Goal: Transaction & Acquisition: Purchase product/service

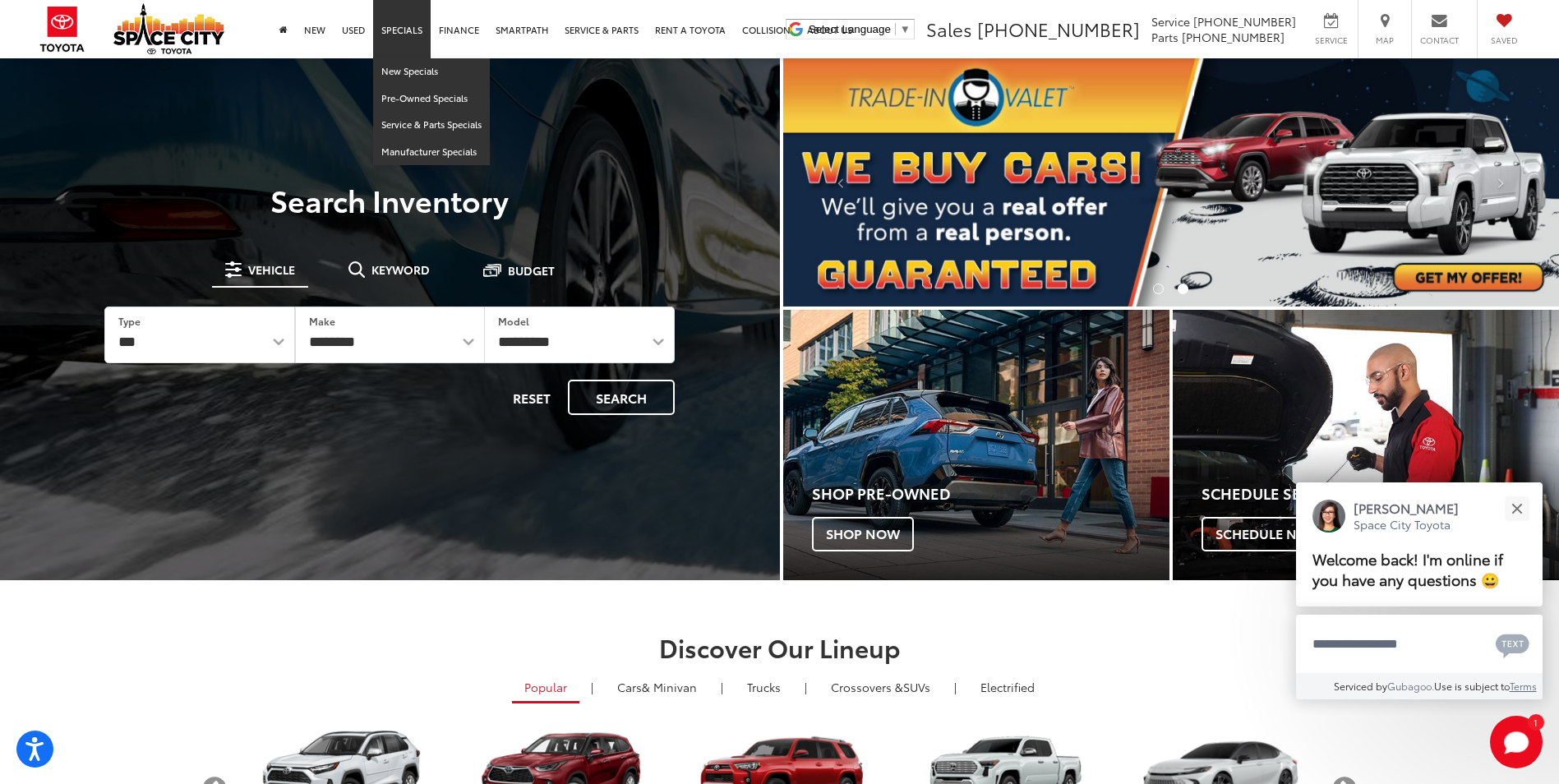
click at [408, 30] on link "Specials" at bounding box center [401, 29] width 57 height 58
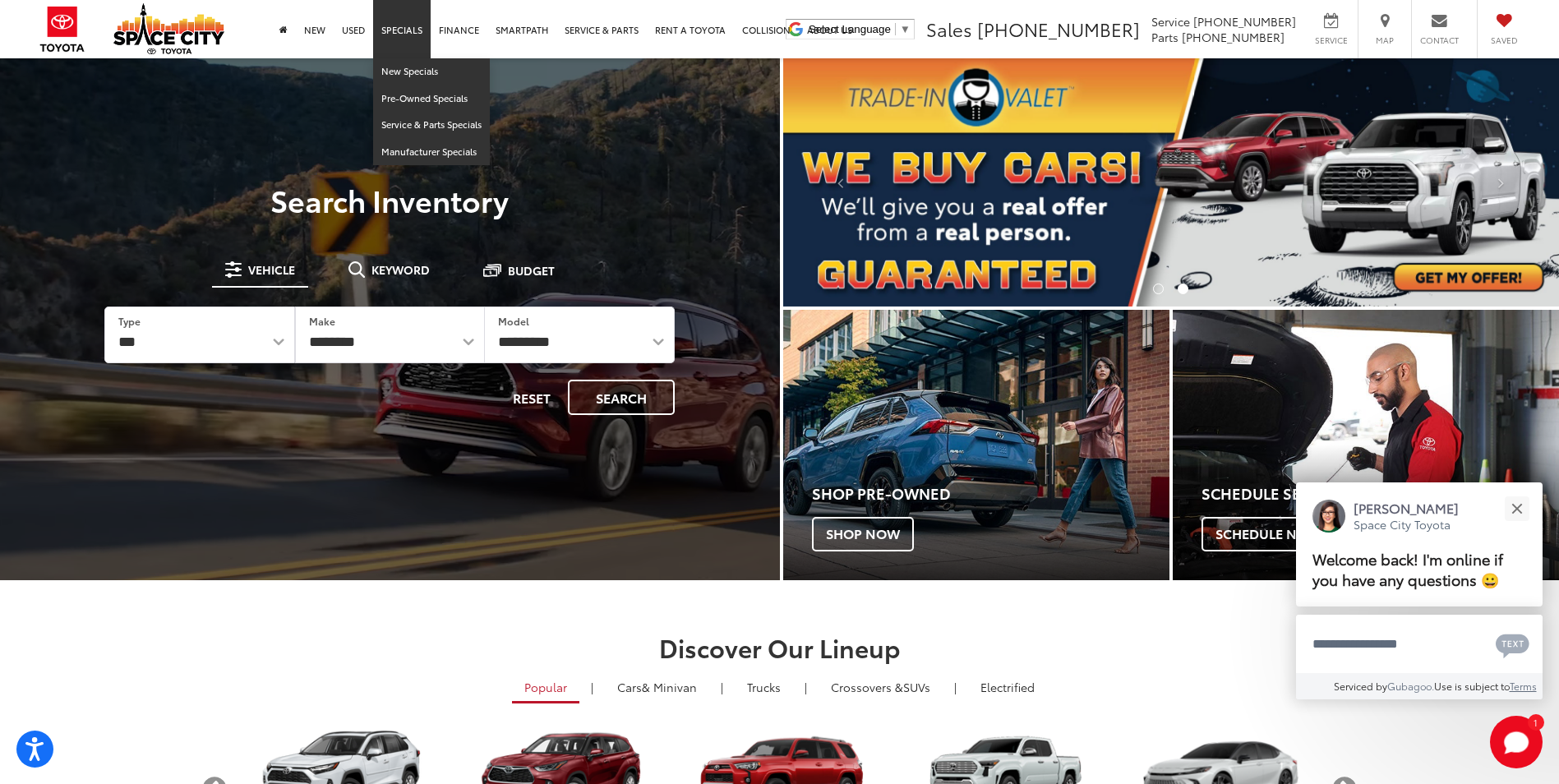
click at [422, 26] on link "Specials" at bounding box center [401, 29] width 57 height 58
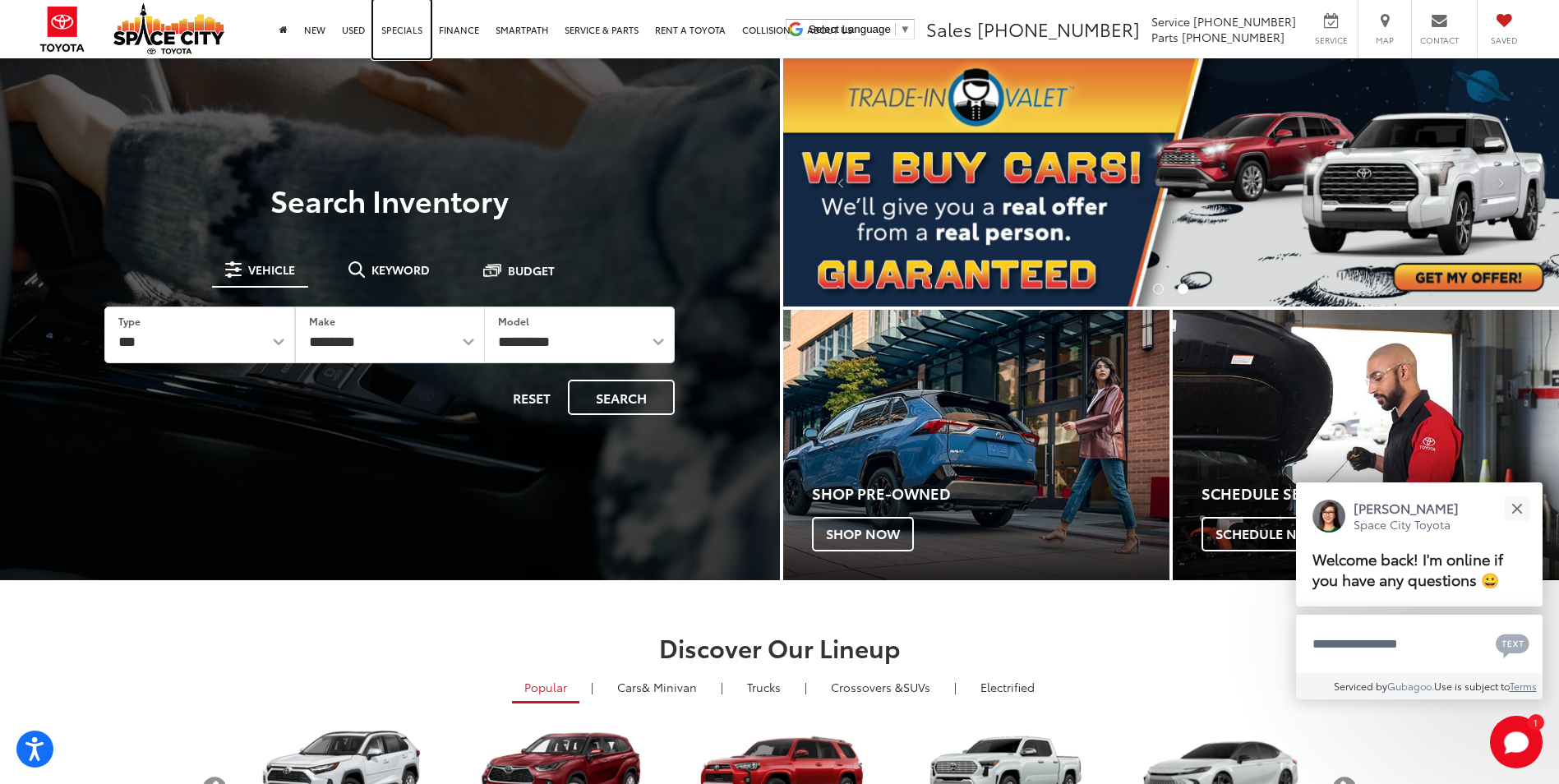
click at [414, 24] on link "Specials" at bounding box center [401, 29] width 57 height 58
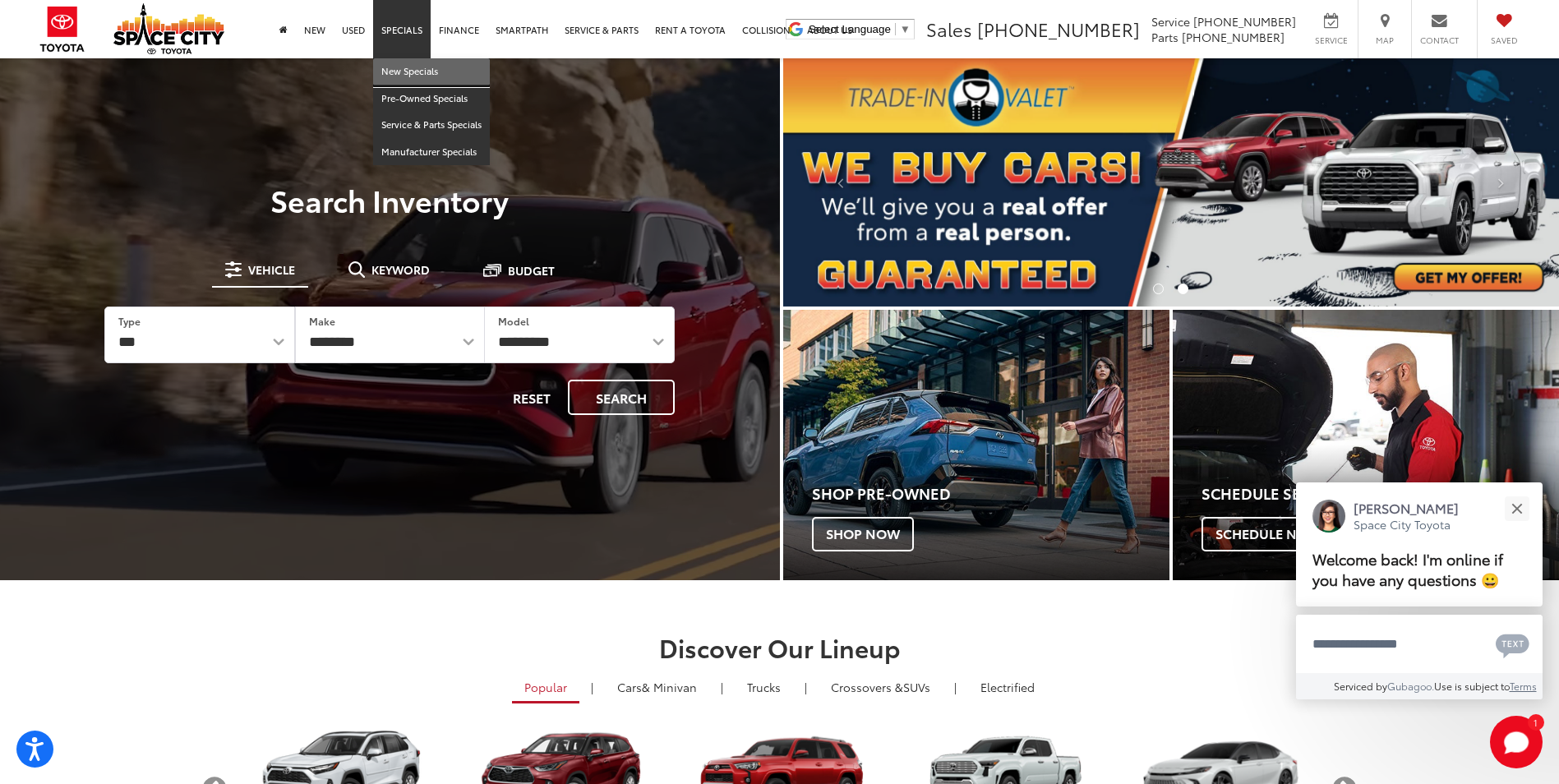
click at [409, 64] on link "New Specials" at bounding box center [431, 71] width 117 height 27
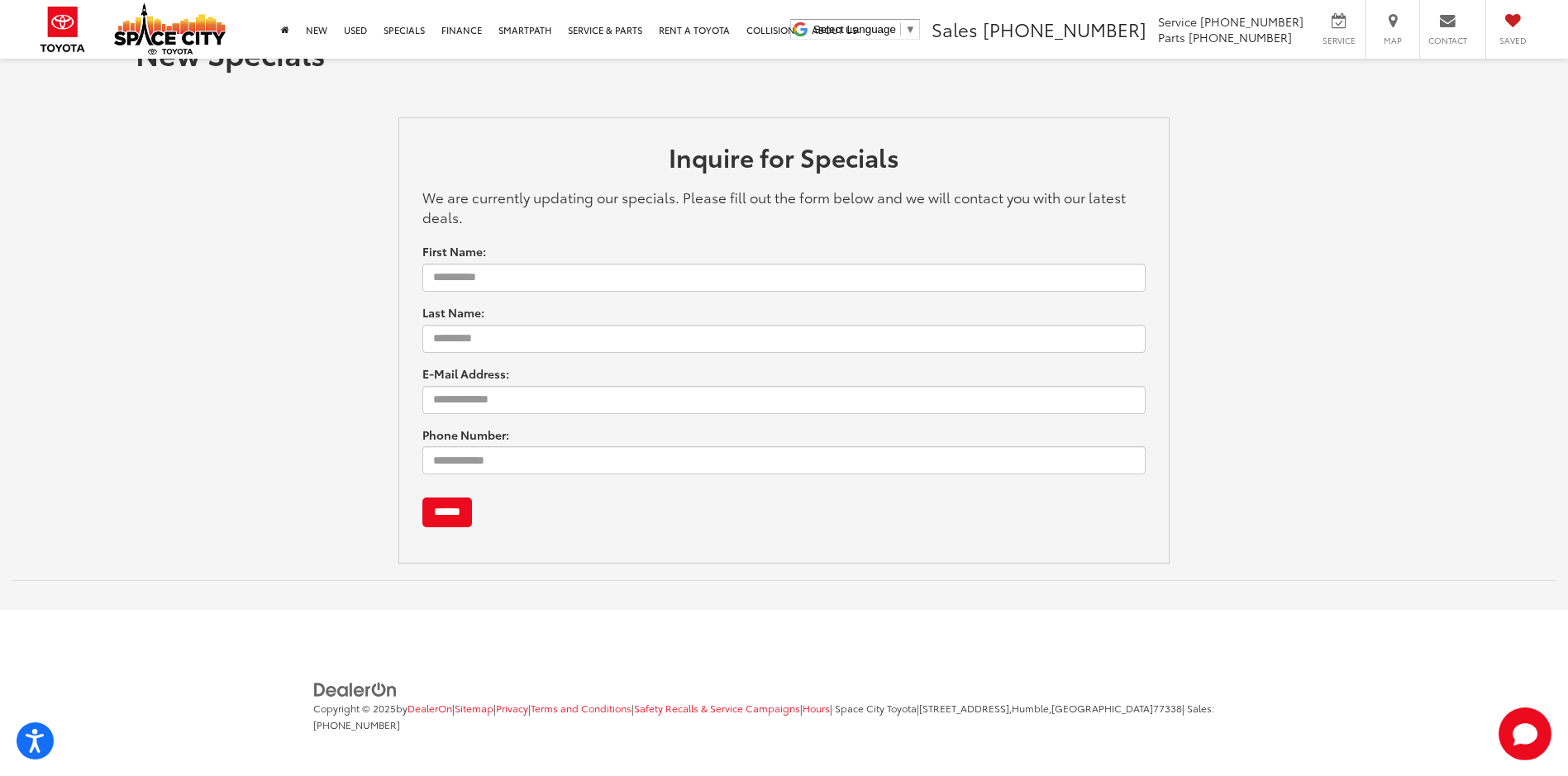
scroll to position [60, 0]
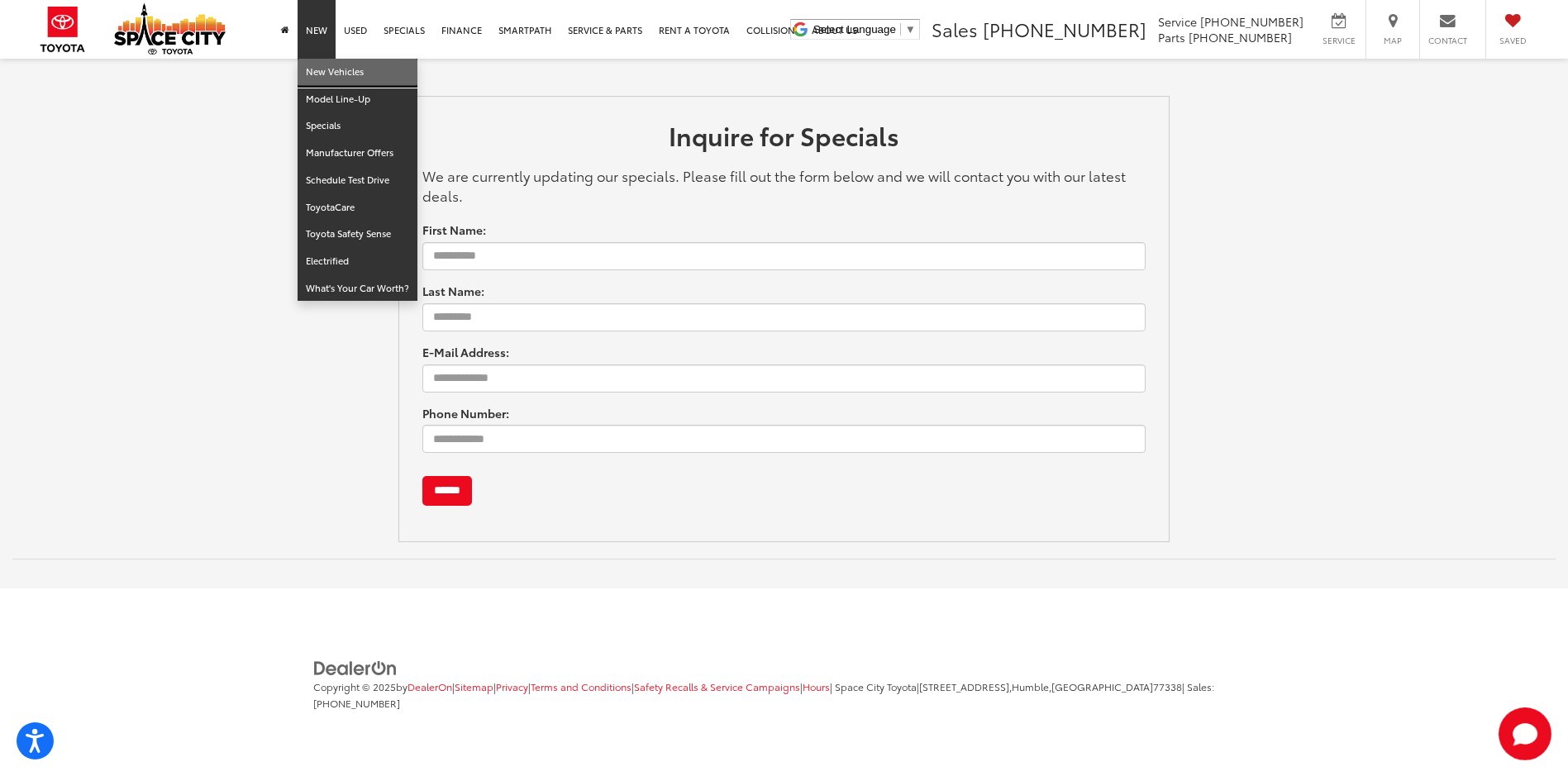
click at [328, 64] on link "New Vehicles" at bounding box center [357, 72] width 120 height 27
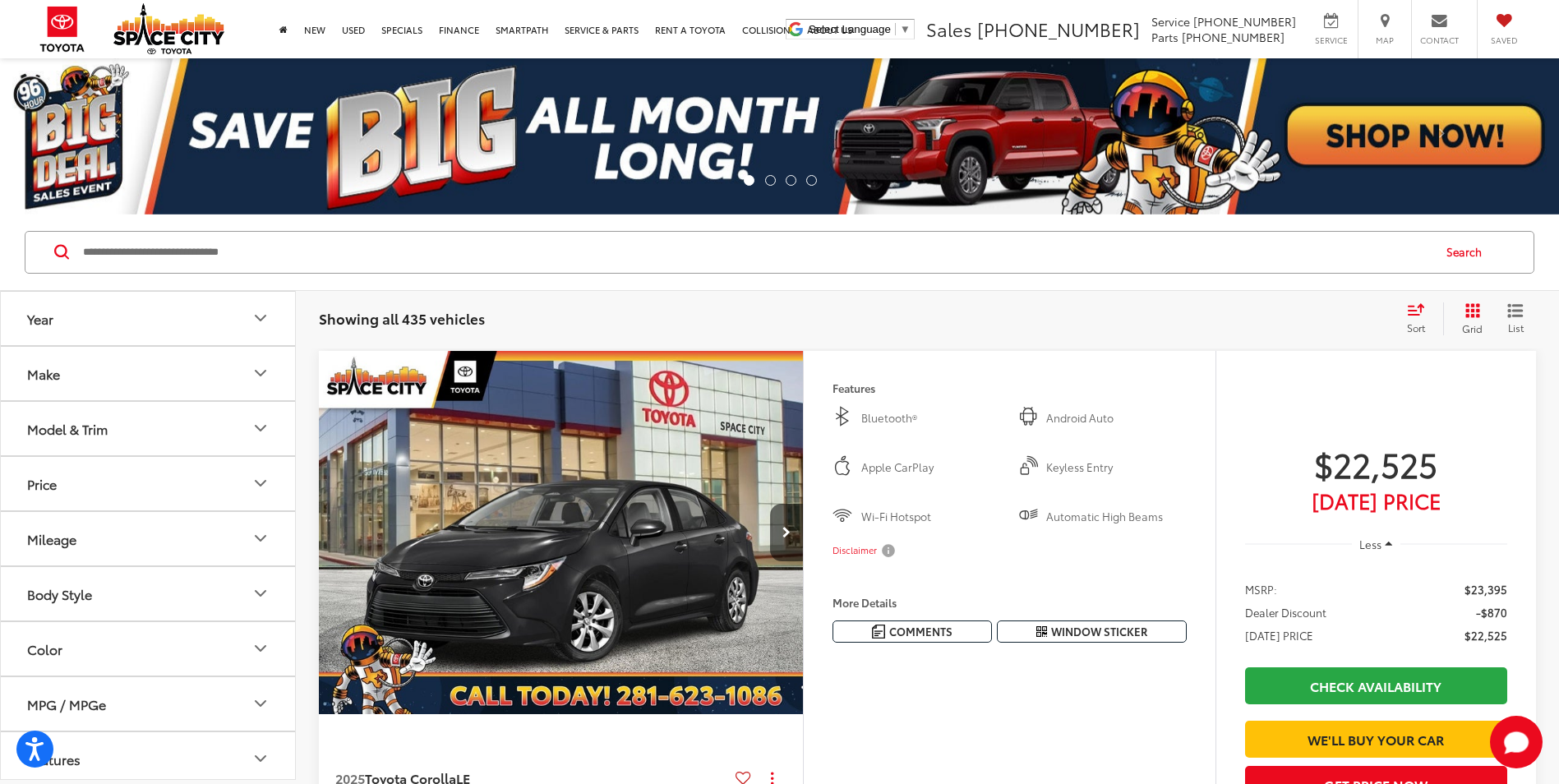
click at [110, 346] on div "Make" at bounding box center [148, 373] width 294 height 55
click at [113, 368] on button "Make" at bounding box center [149, 373] width 296 height 53
click at [103, 424] on div "Model & Trim" at bounding box center [67, 428] width 81 height 16
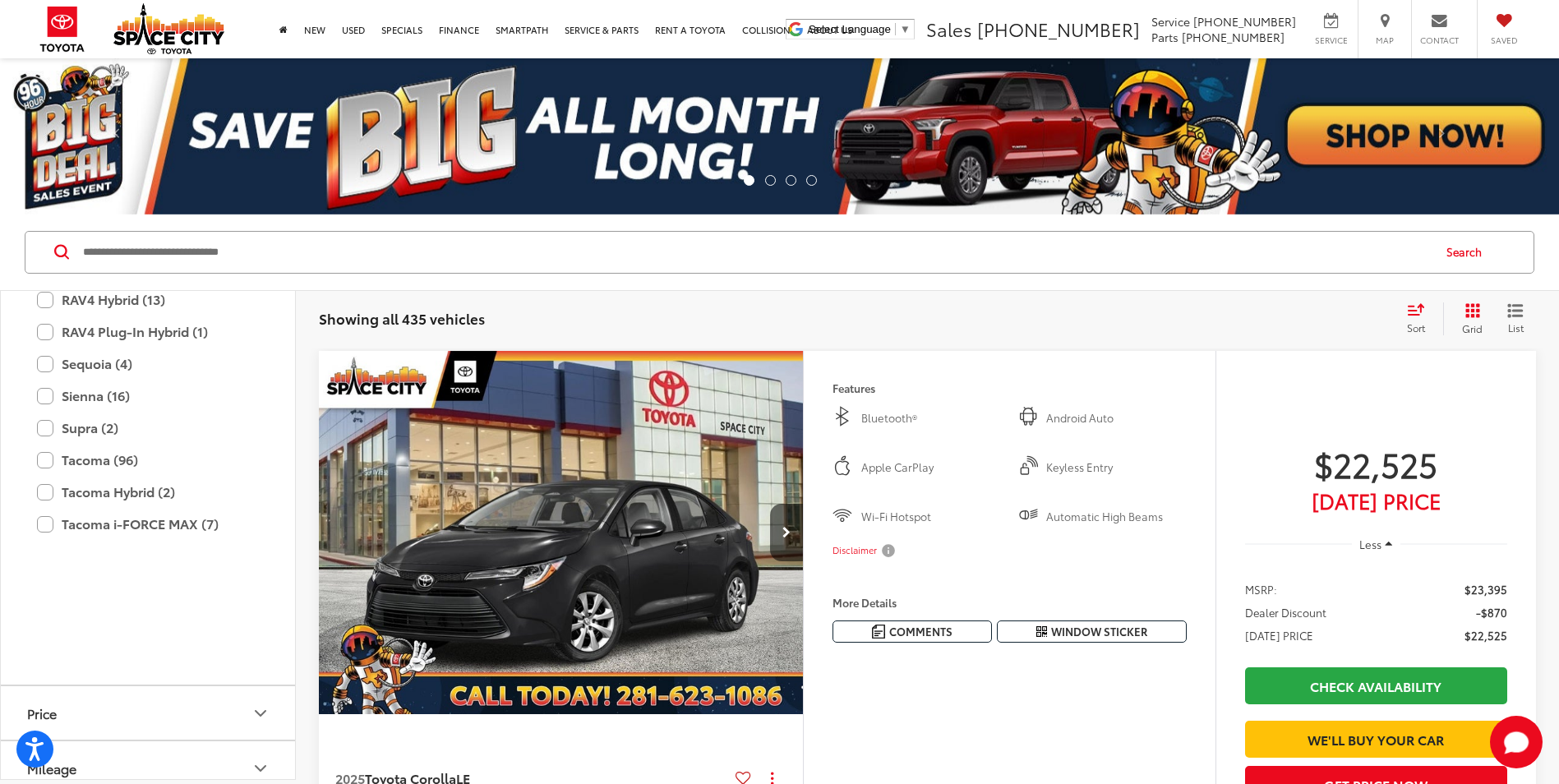
scroll to position [730, 0]
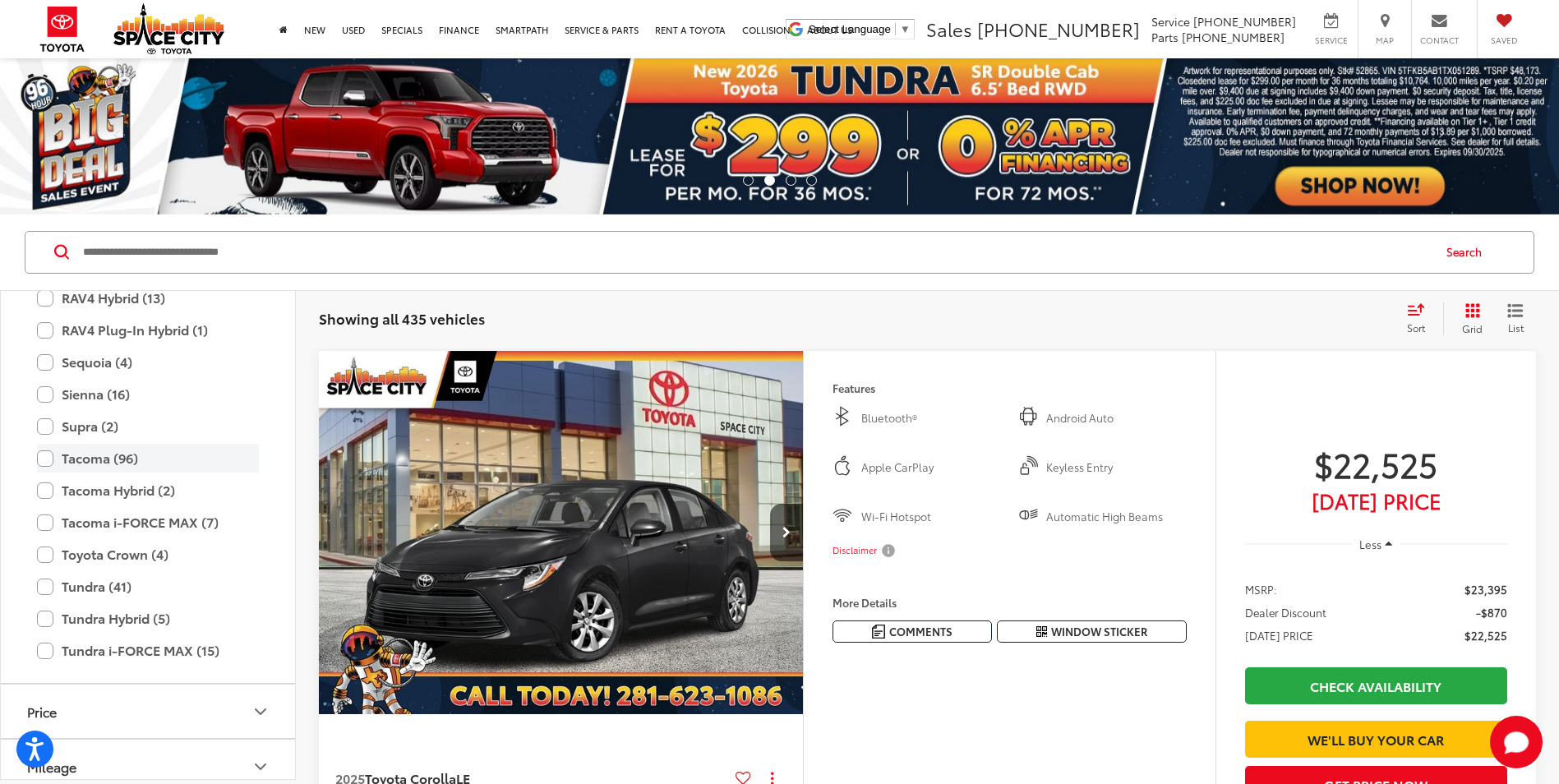
click at [43, 458] on label "Tacoma (96)" at bounding box center [147, 458] width 222 height 29
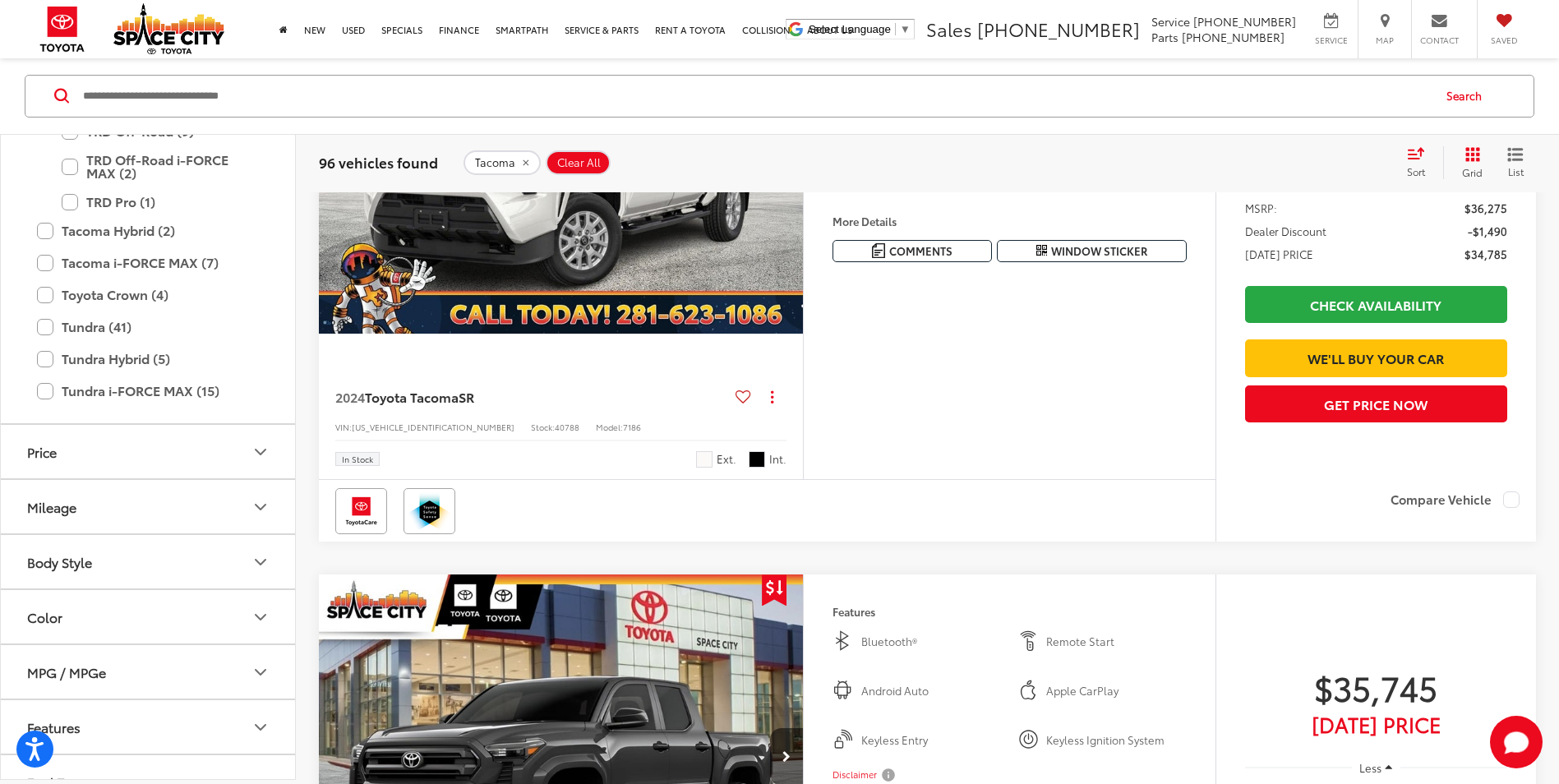
scroll to position [998, 0]
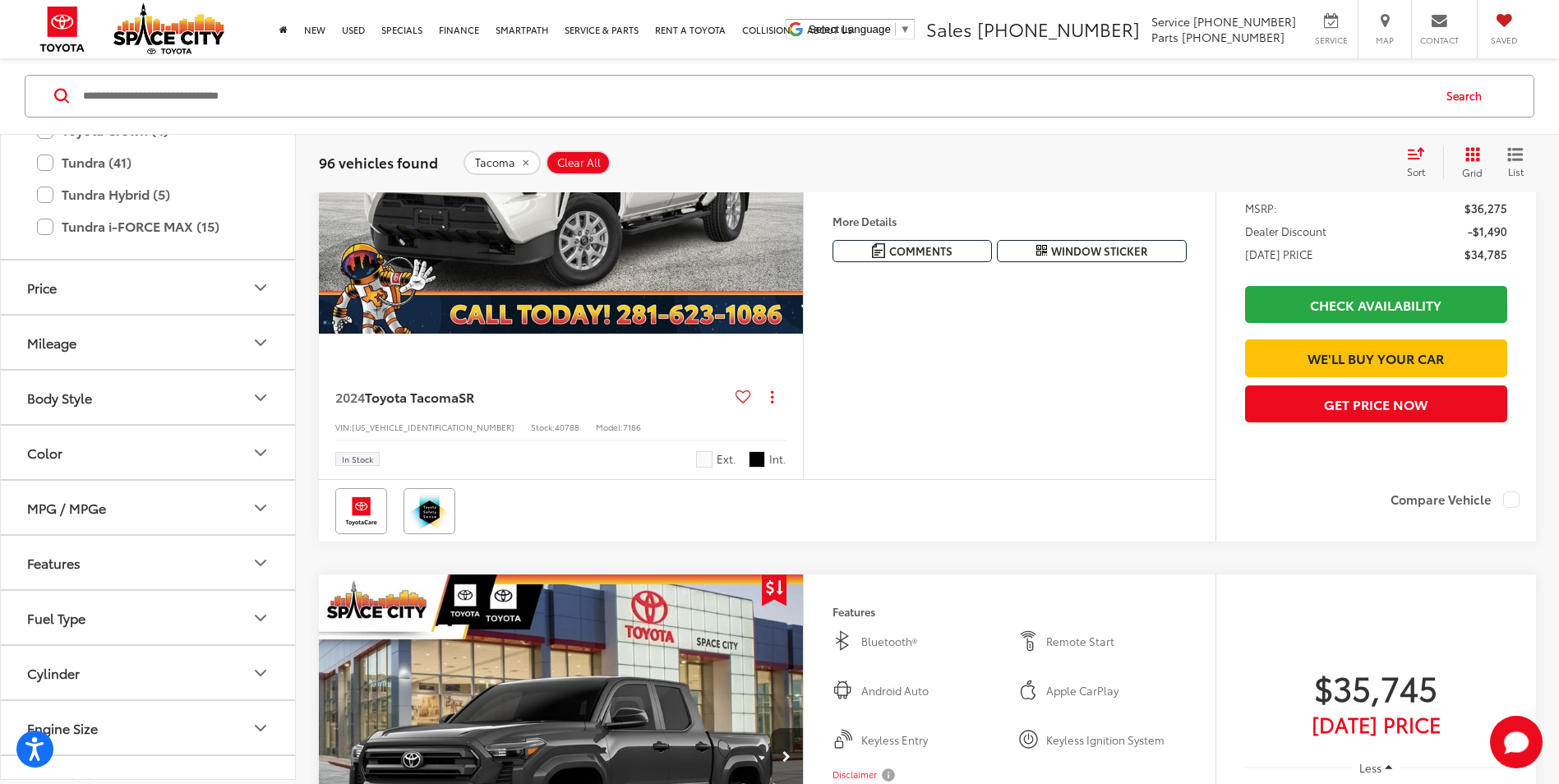
click at [126, 570] on button "Features" at bounding box center [149, 563] width 296 height 53
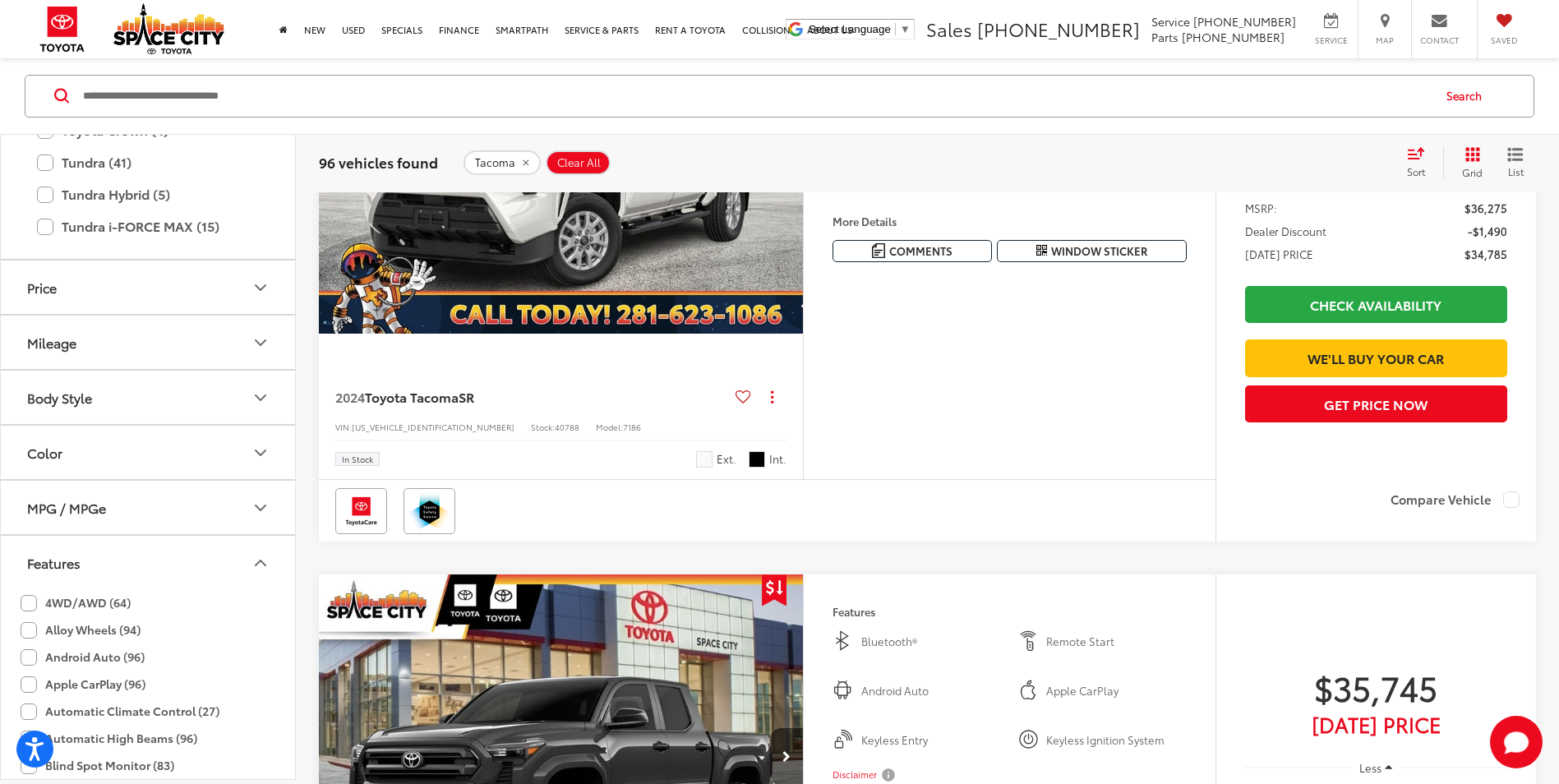
click at [117, 608] on label "4WD/AWD (64)" at bounding box center [76, 603] width 111 height 27
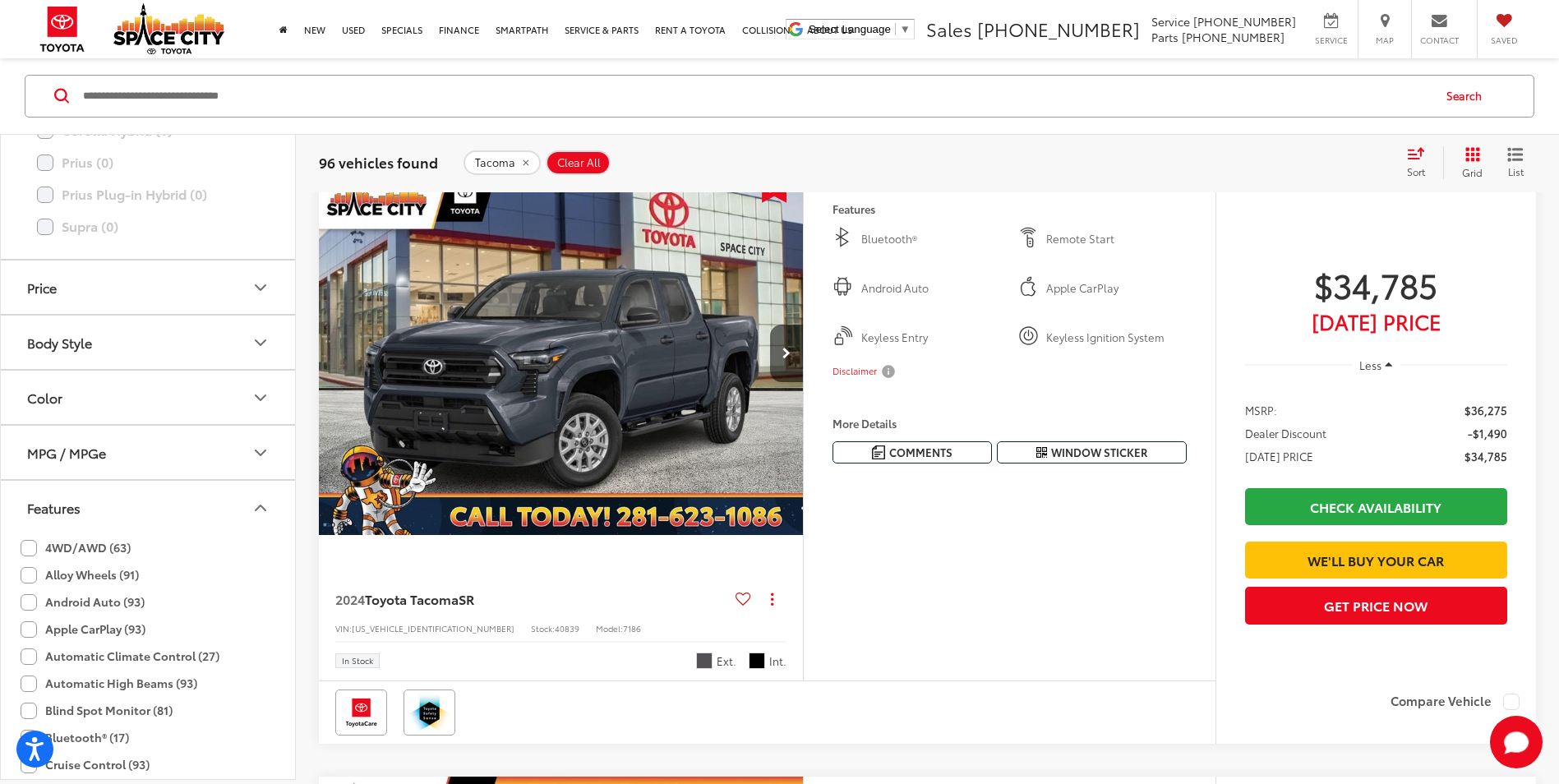
scroll to position [156, 0]
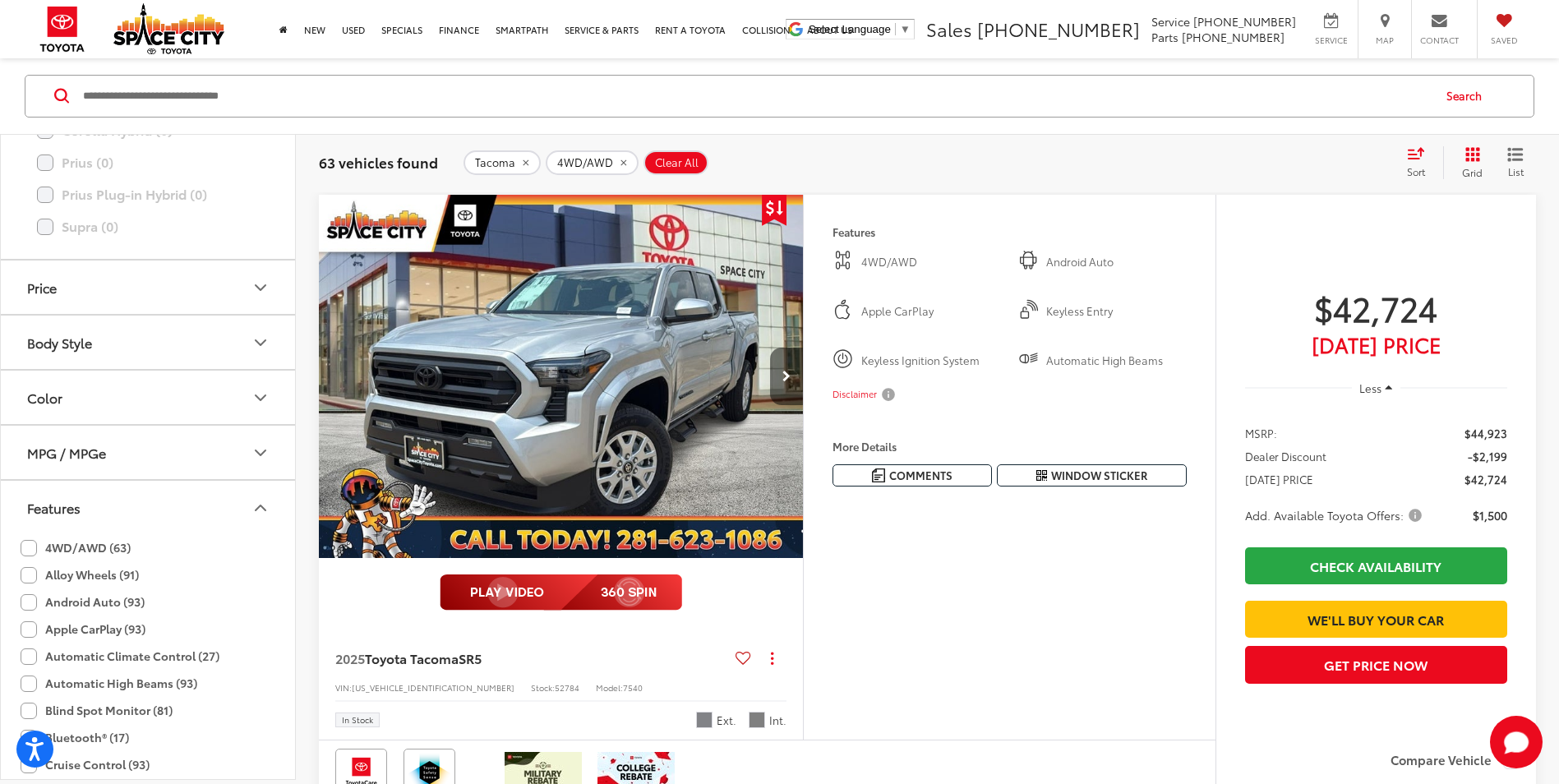
click at [794, 364] on button "Next image" at bounding box center [786, 376] width 33 height 57
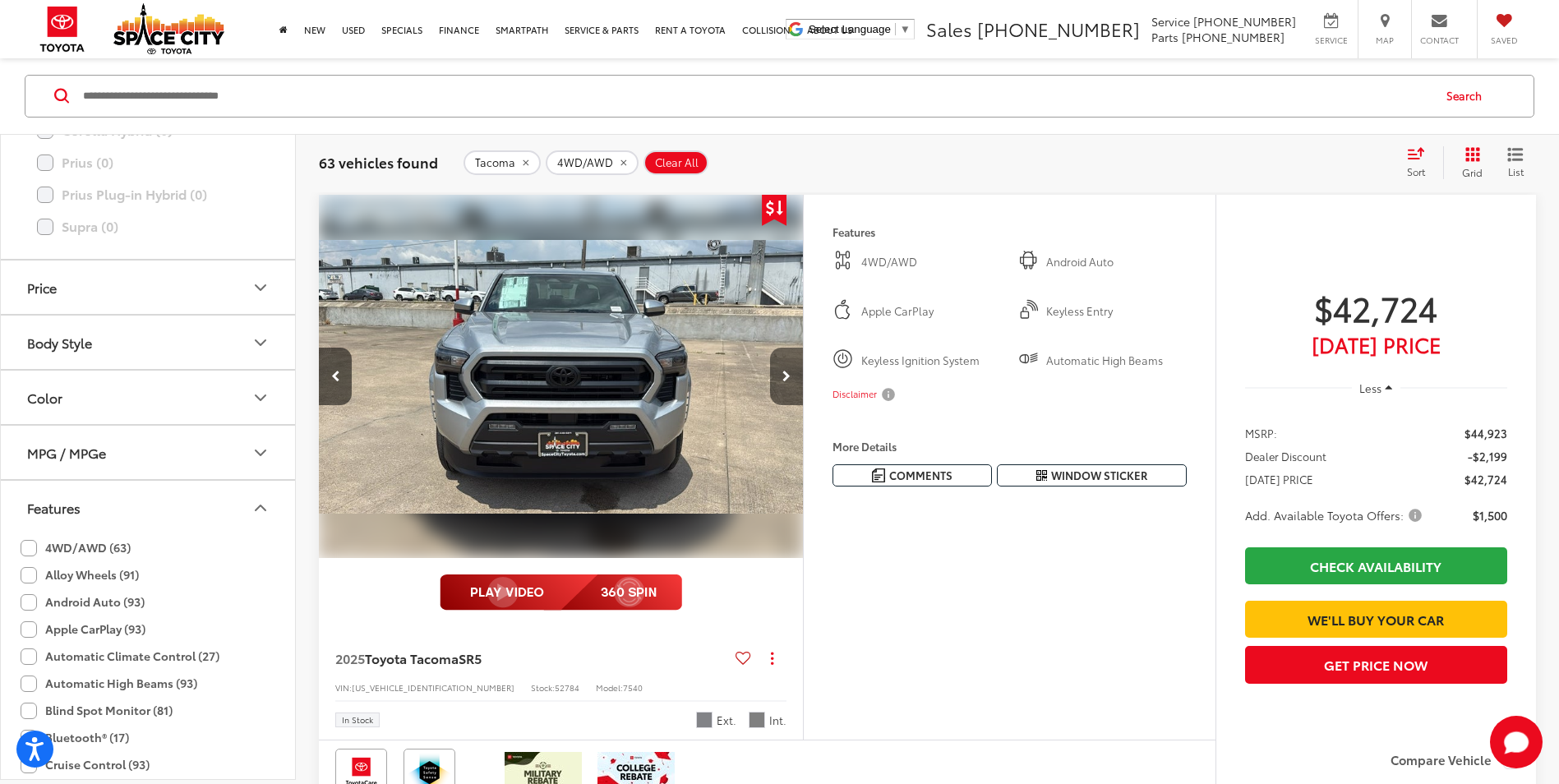
click at [794, 364] on button "Next image" at bounding box center [786, 376] width 33 height 57
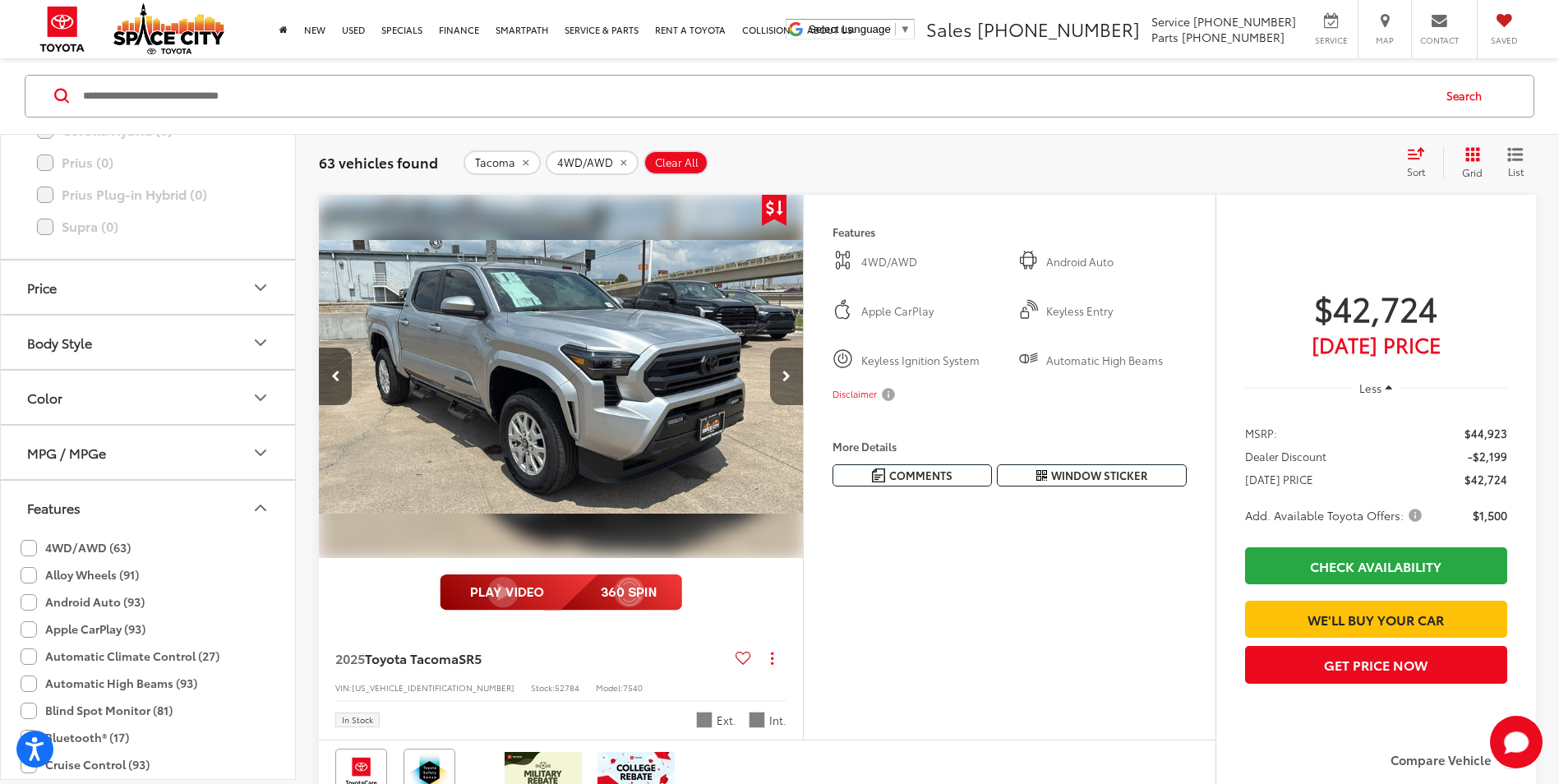
click at [792, 365] on button "Next image" at bounding box center [786, 376] width 33 height 57
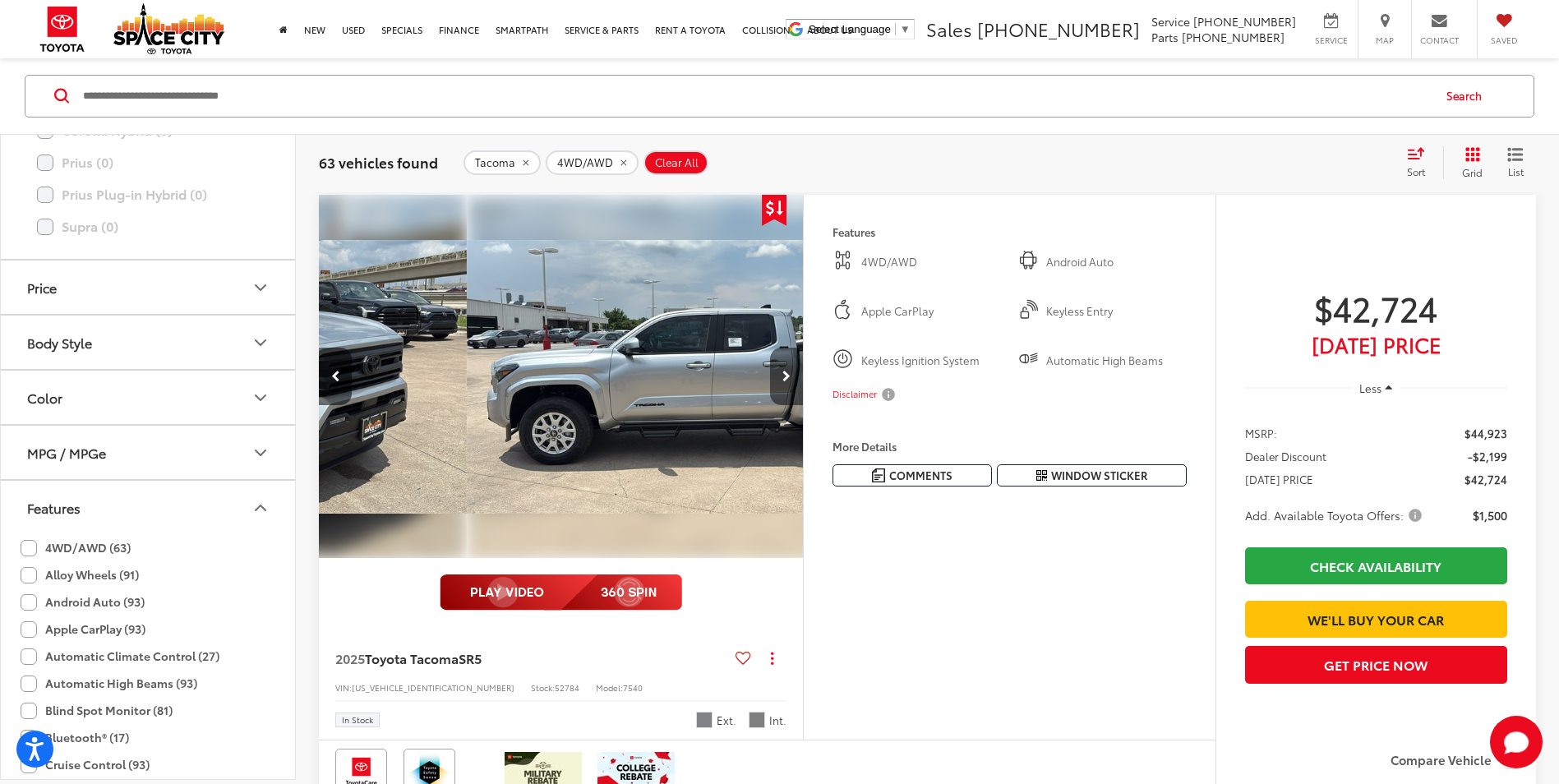
scroll to position [0, 1460]
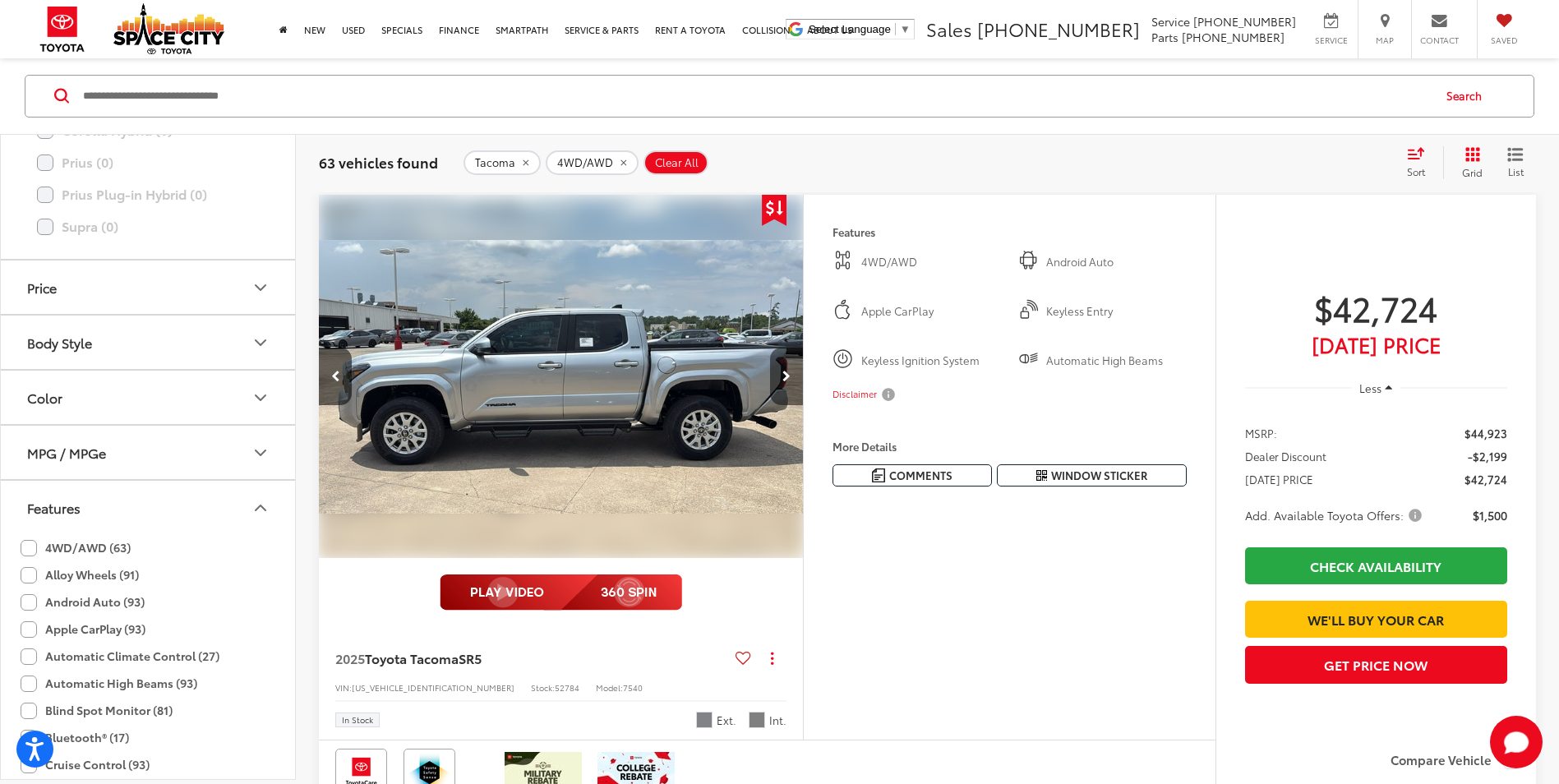
click at [792, 365] on button "Next image" at bounding box center [786, 376] width 33 height 57
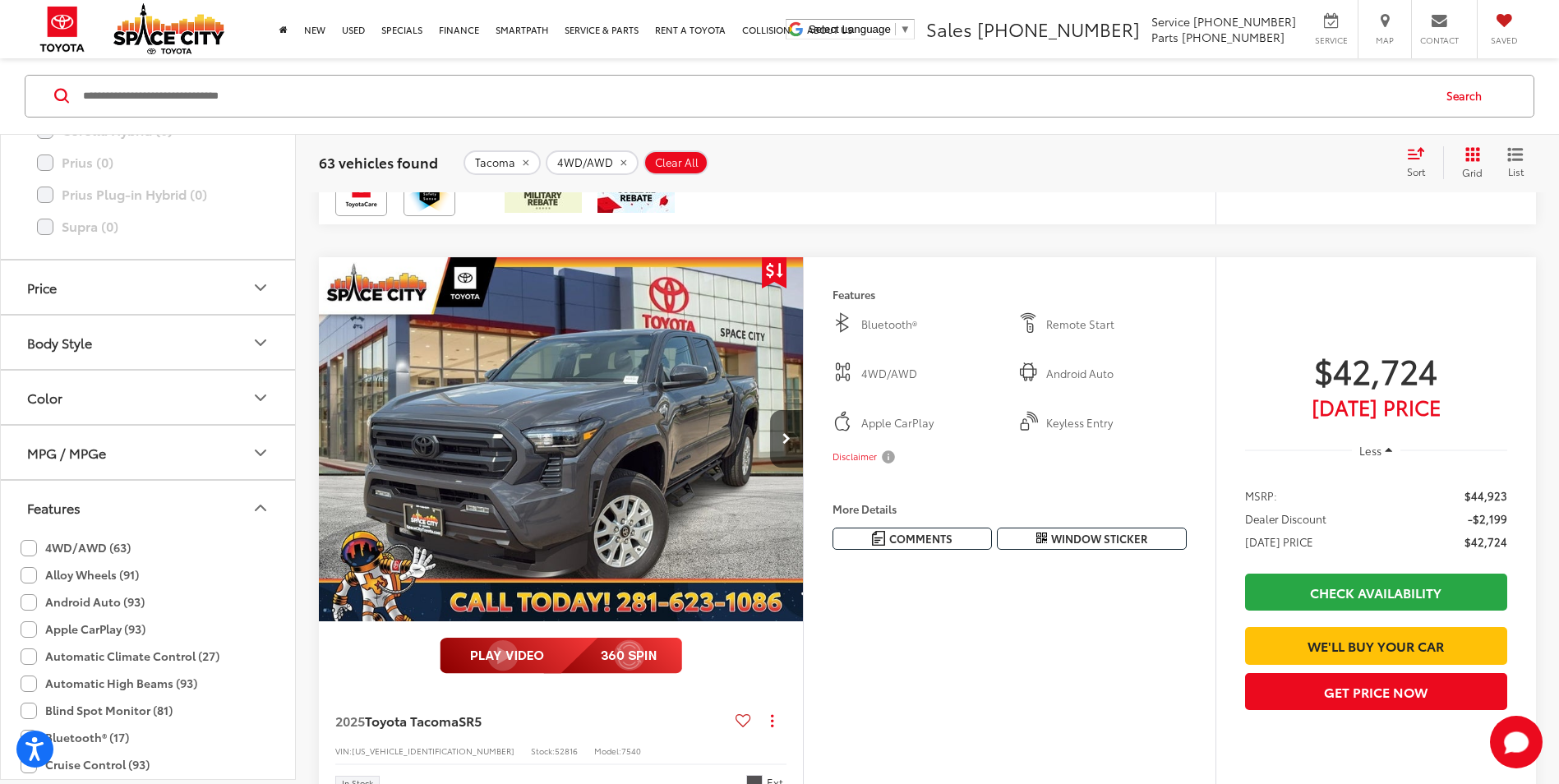
scroll to position [813, 0]
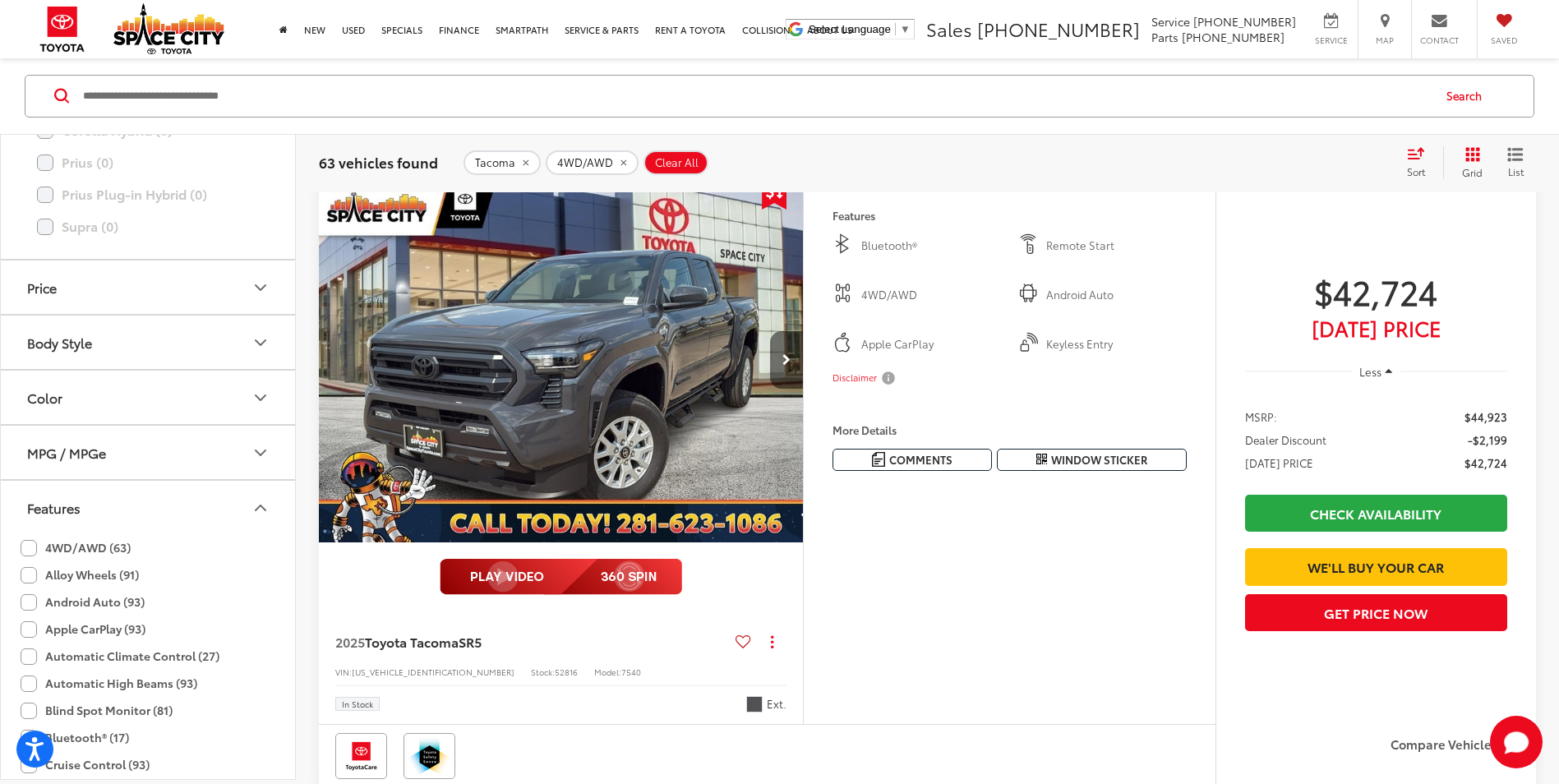
click at [788, 365] on icon "Next image" at bounding box center [786, 360] width 8 height 11
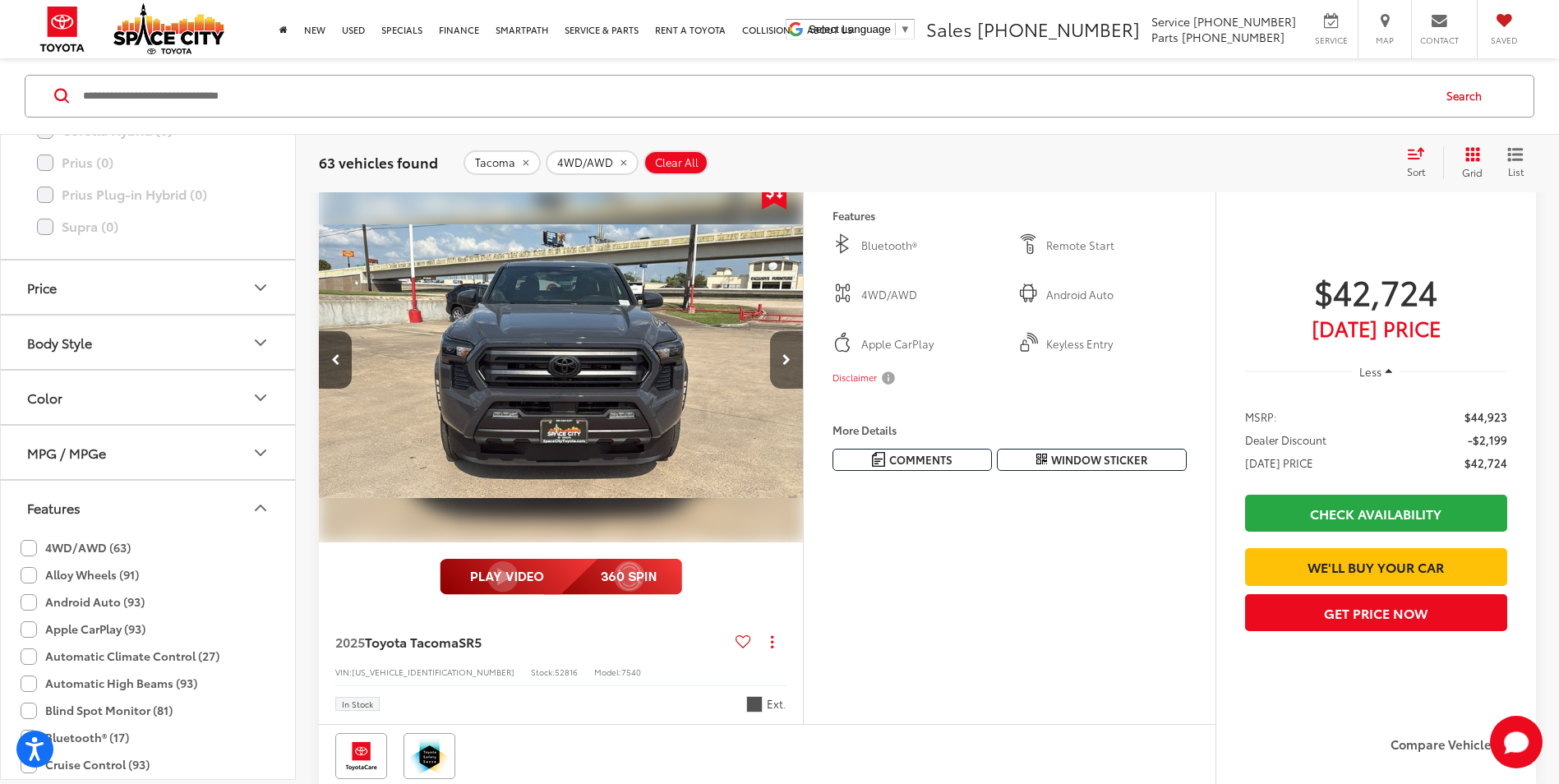
click at [788, 365] on icon "Next image" at bounding box center [786, 360] width 8 height 11
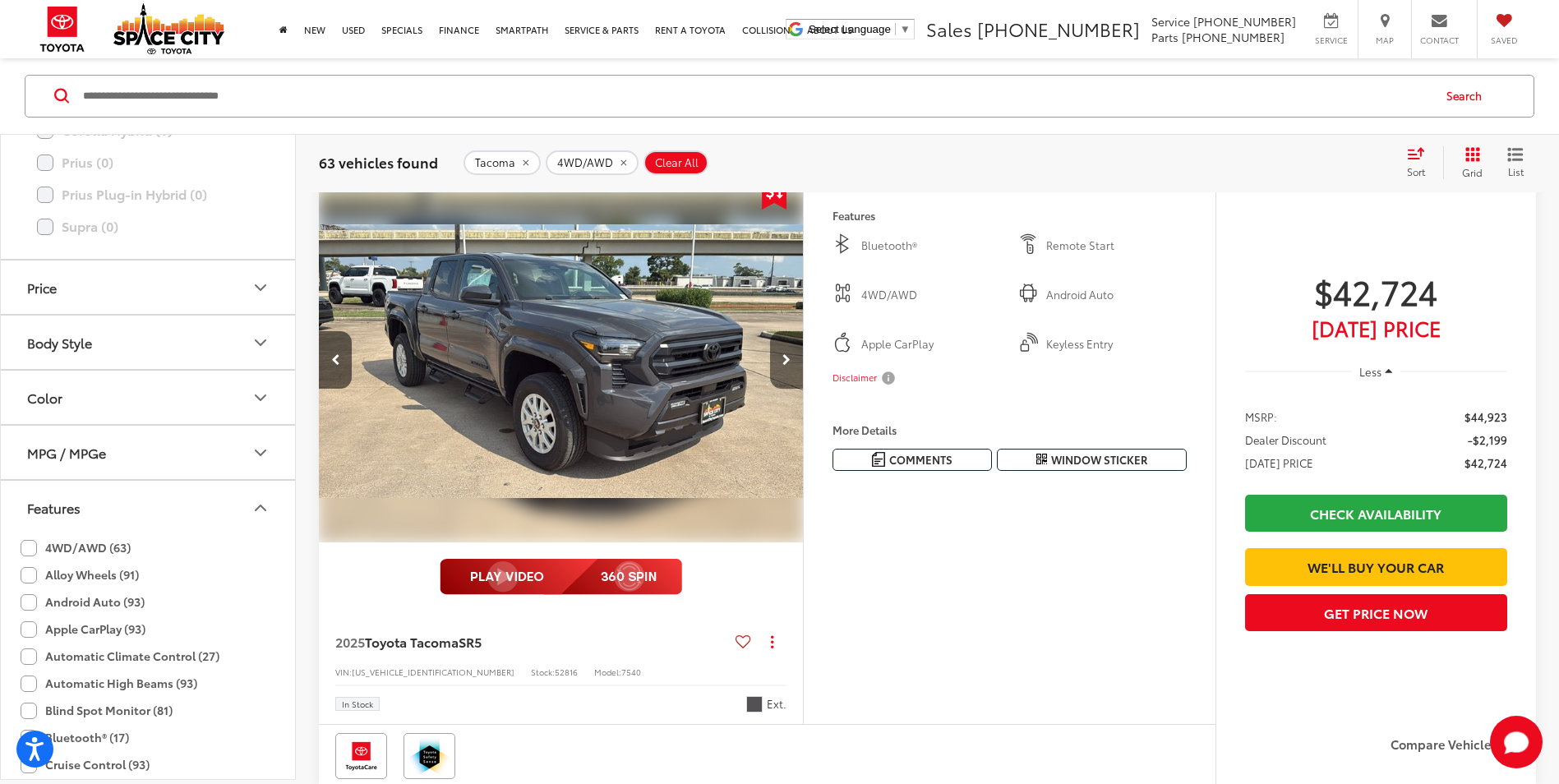
click at [788, 365] on icon "Next image" at bounding box center [786, 360] width 8 height 11
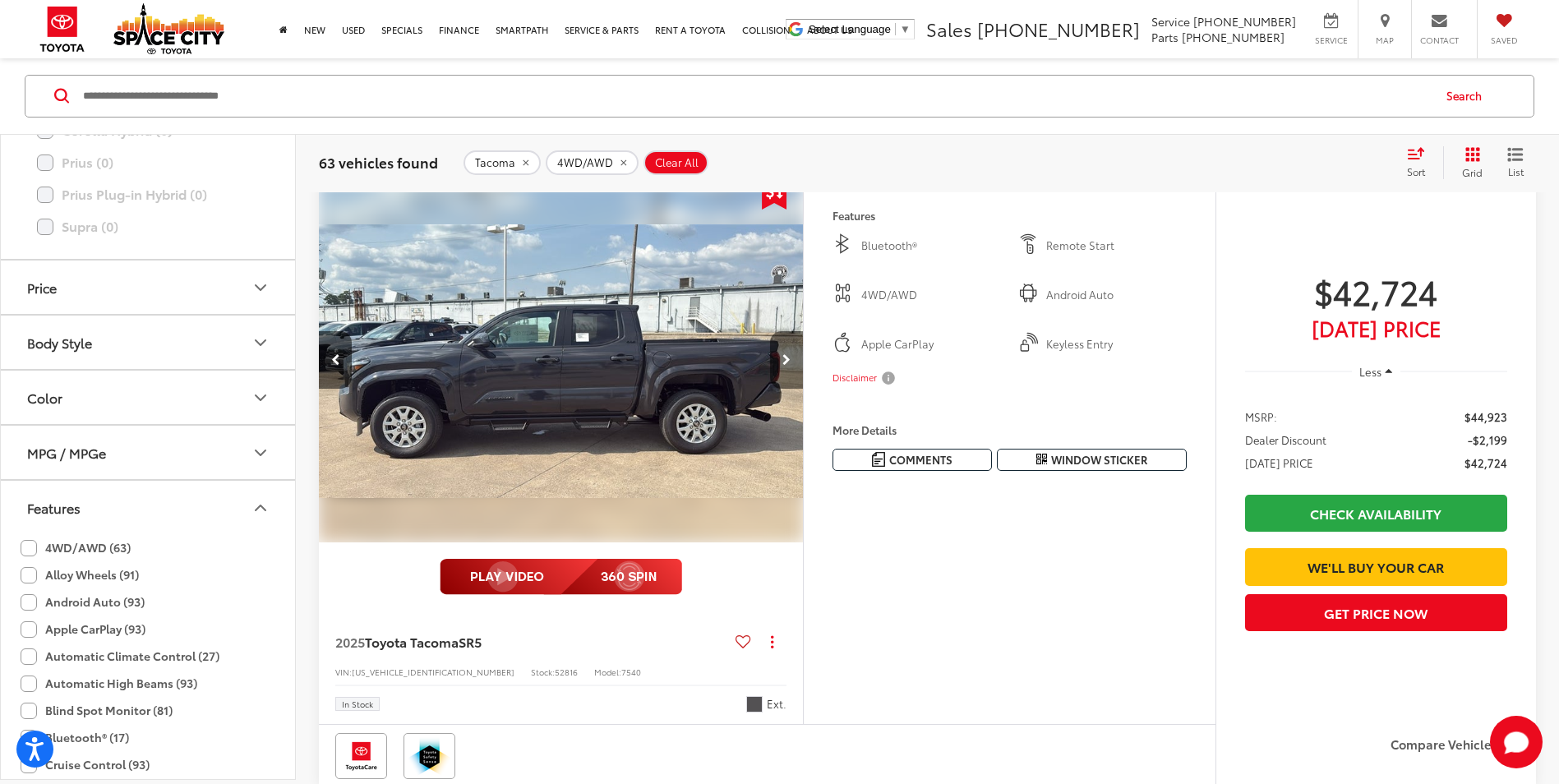
click at [788, 365] on icon "Next image" at bounding box center [786, 360] width 8 height 11
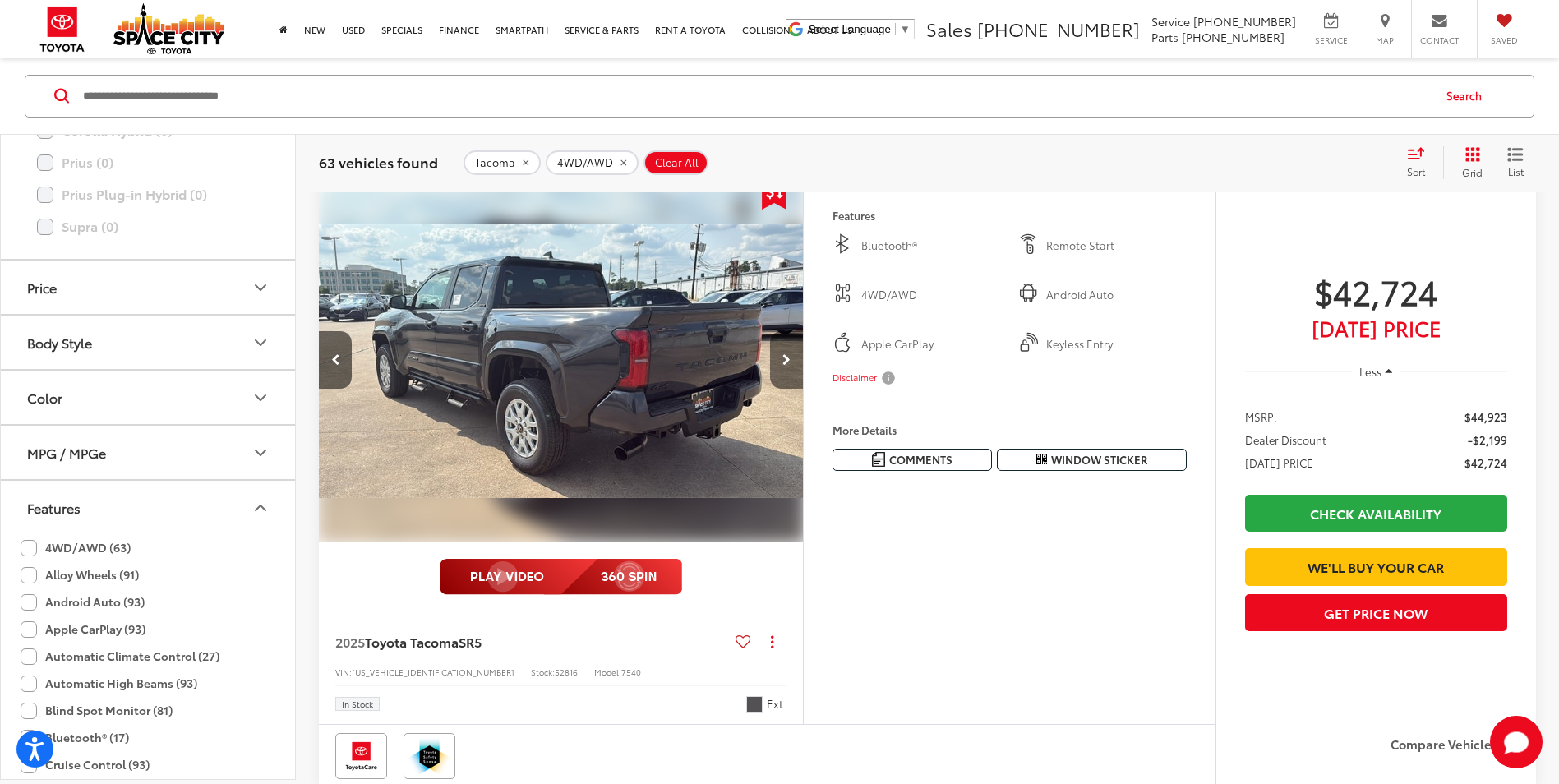
click at [788, 365] on icon "Next image" at bounding box center [786, 360] width 8 height 11
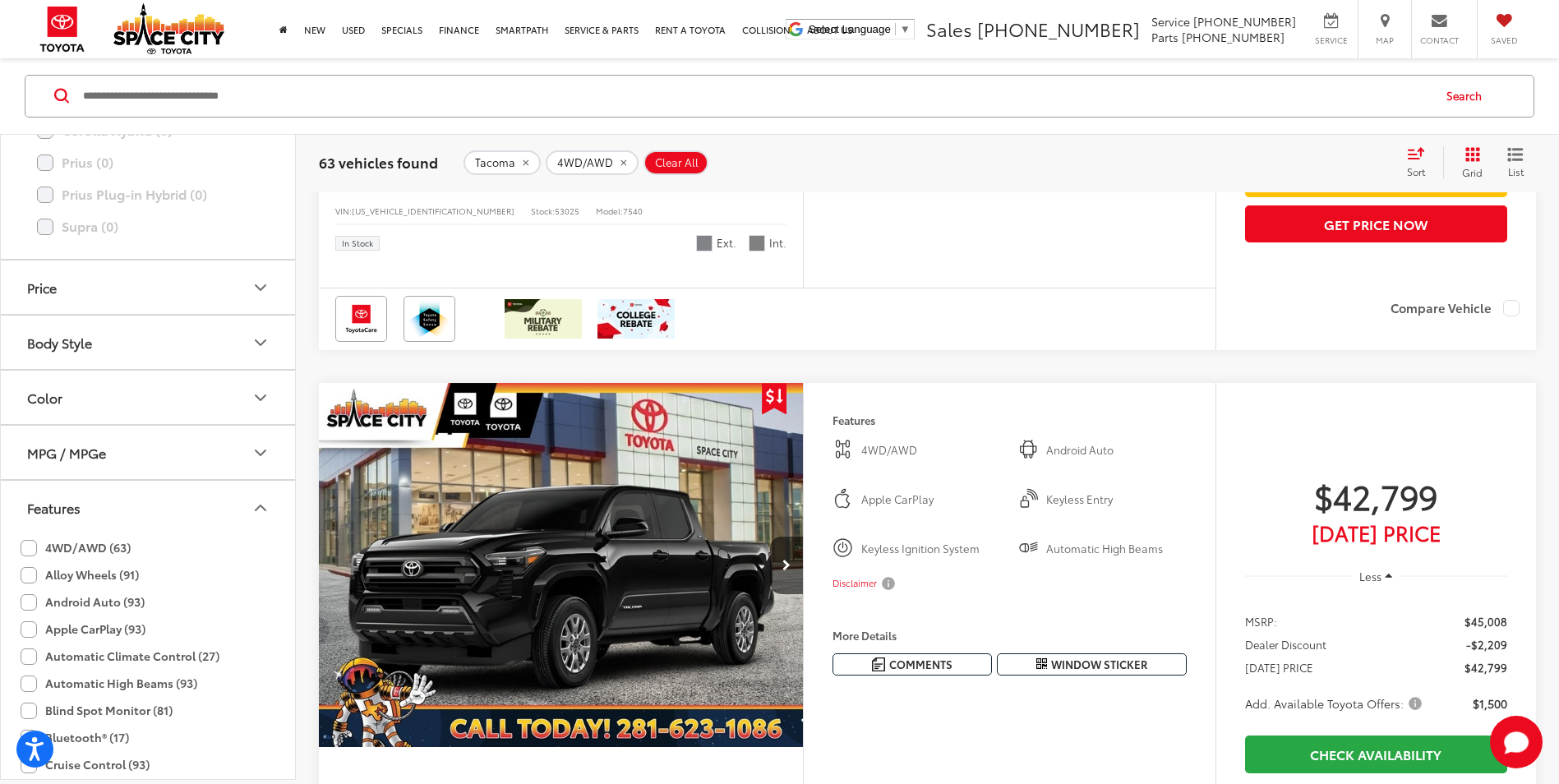
scroll to position [3360, 0]
